Goal: Task Accomplishment & Management: Manage account settings

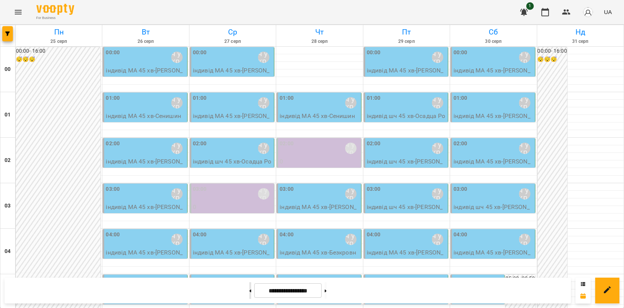
click at [249, 293] on button at bounding box center [250, 290] width 2 height 17
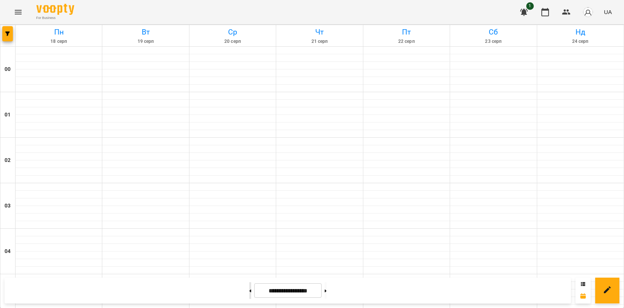
click at [249, 293] on button at bounding box center [250, 290] width 2 height 17
type input "**********"
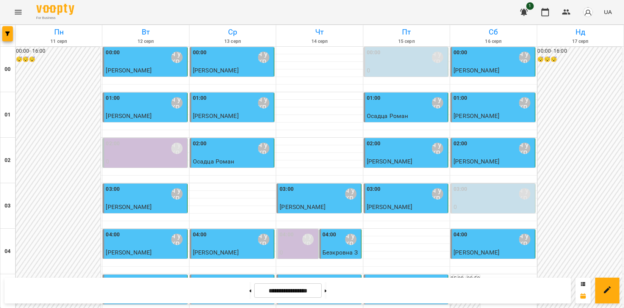
scroll to position [781, 0]
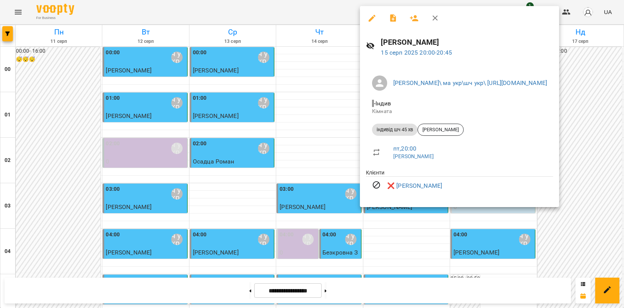
click at [435, 22] on icon "button" at bounding box center [435, 18] width 9 height 9
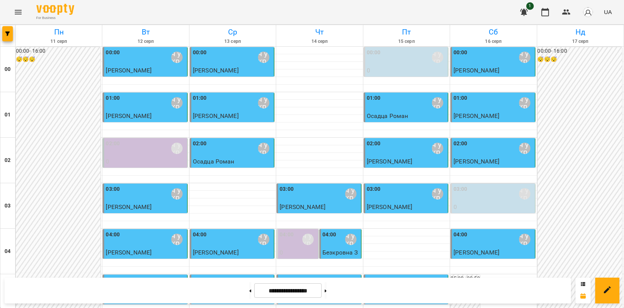
scroll to position [865, 0]
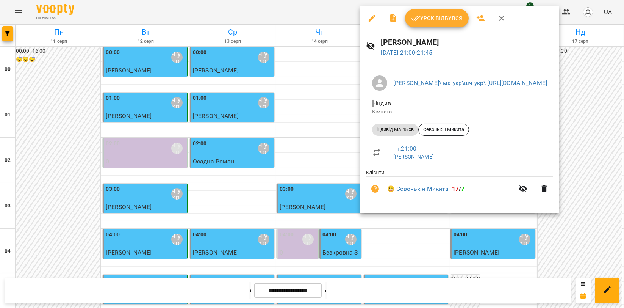
click at [448, 22] on span "Урок відбувся" at bounding box center [437, 18] width 52 height 9
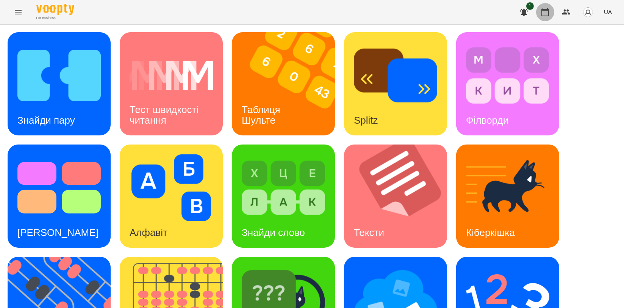
click at [548, 20] on button "button" at bounding box center [545, 12] width 18 height 18
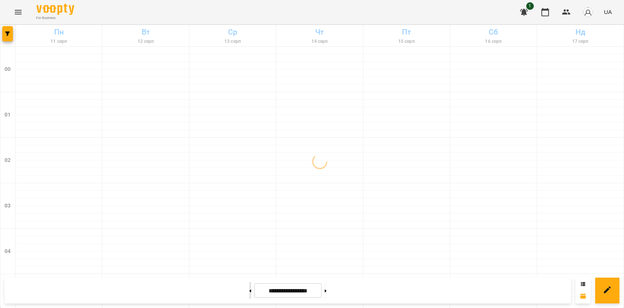
click at [249, 293] on button at bounding box center [250, 290] width 2 height 17
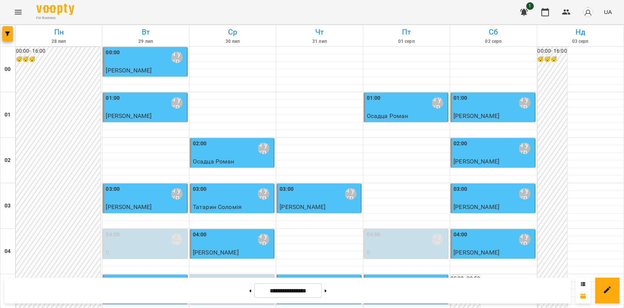
scroll to position [865, 0]
drag, startPoint x: 337, startPoint y: 287, endPoint x: 336, endPoint y: 281, distance: 6.3
click at [327, 287] on button at bounding box center [326, 290] width 2 height 17
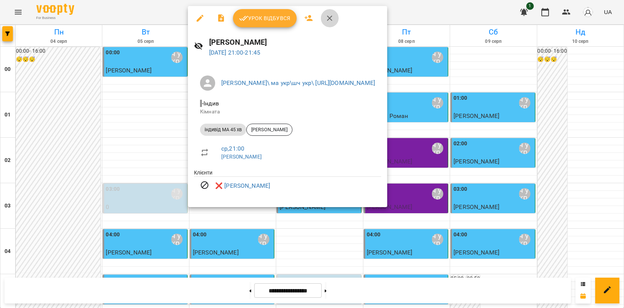
click at [328, 19] on icon "button" at bounding box center [329, 18] width 5 height 5
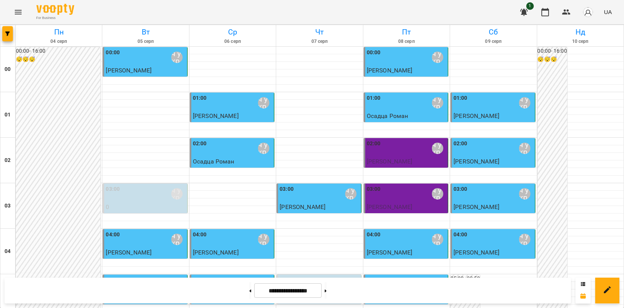
scroll to position [528, 0]
click at [327, 291] on button at bounding box center [326, 290] width 2 height 17
type input "**********"
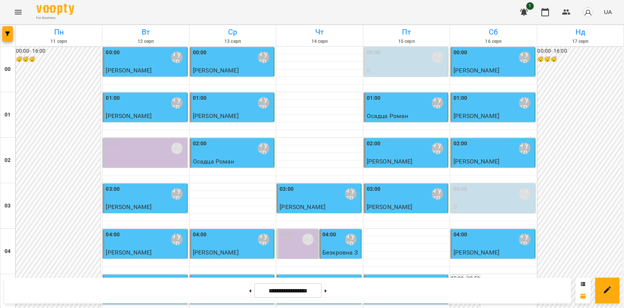
scroll to position [0, 0]
click at [386, 56] on div "00:00 Мойсук Надія\ ма укр\шч укр\ https://us06web.zoom.us/j/84559859332" at bounding box center [407, 57] width 80 height 17
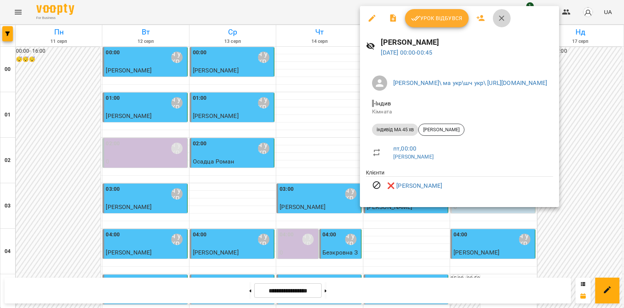
click at [502, 17] on icon "button" at bounding box center [501, 18] width 9 height 9
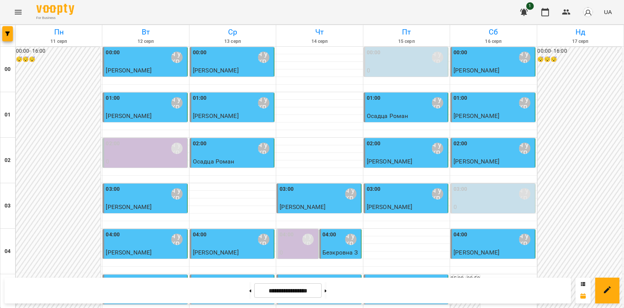
scroll to position [865, 0]
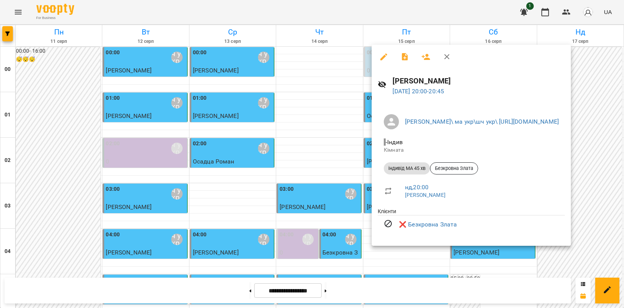
click at [444, 55] on icon "button" at bounding box center [447, 56] width 9 height 9
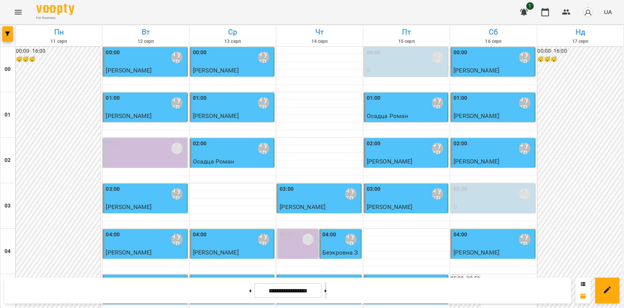
click at [327, 287] on button at bounding box center [326, 290] width 2 height 17
type input "**********"
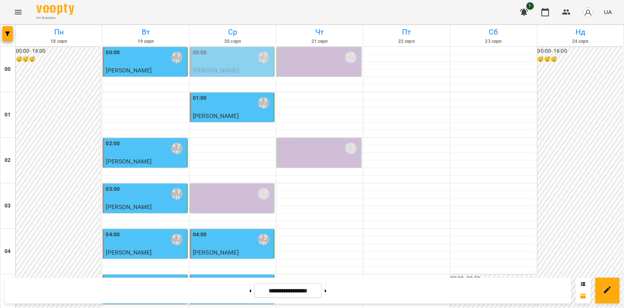
scroll to position [654, 0]
